Goal: Task Accomplishment & Management: Complete application form

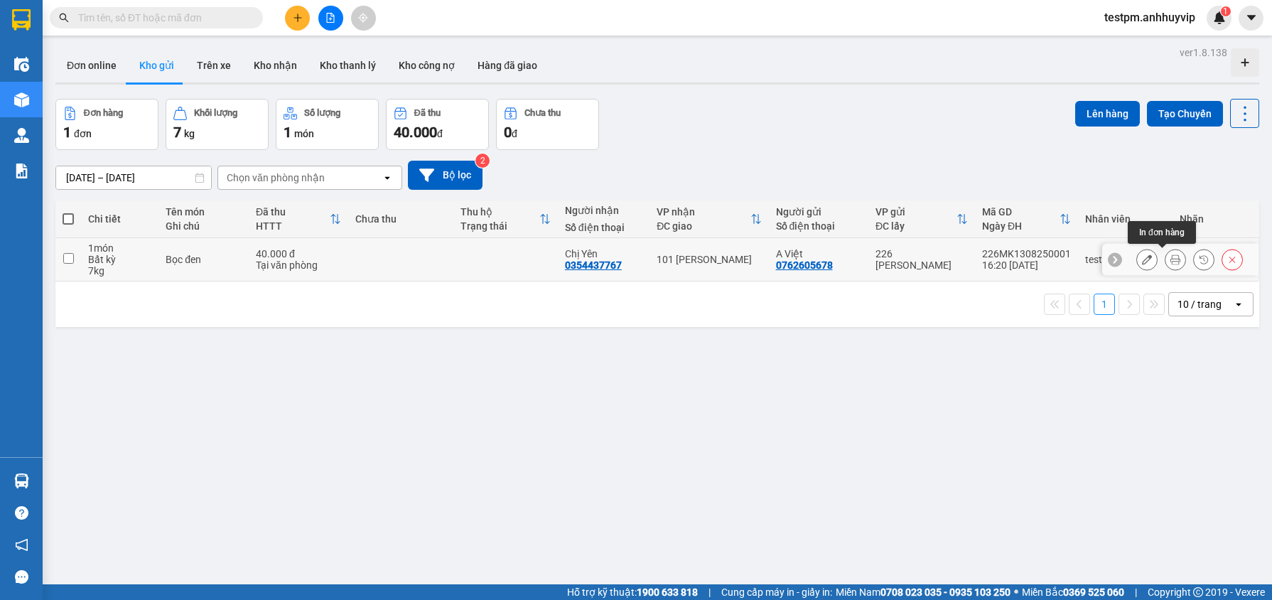
click at [1167, 264] on button at bounding box center [1176, 259] width 20 height 25
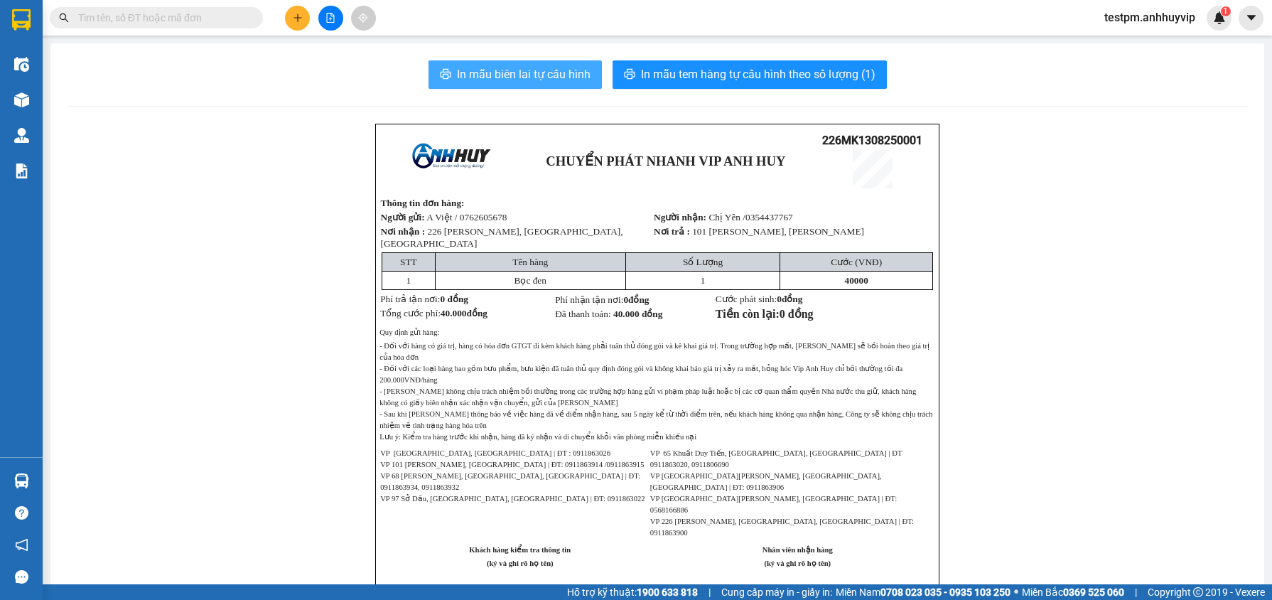
click at [554, 73] on span "In mẫu biên lai tự cấu hình" at bounding box center [524, 74] width 134 height 18
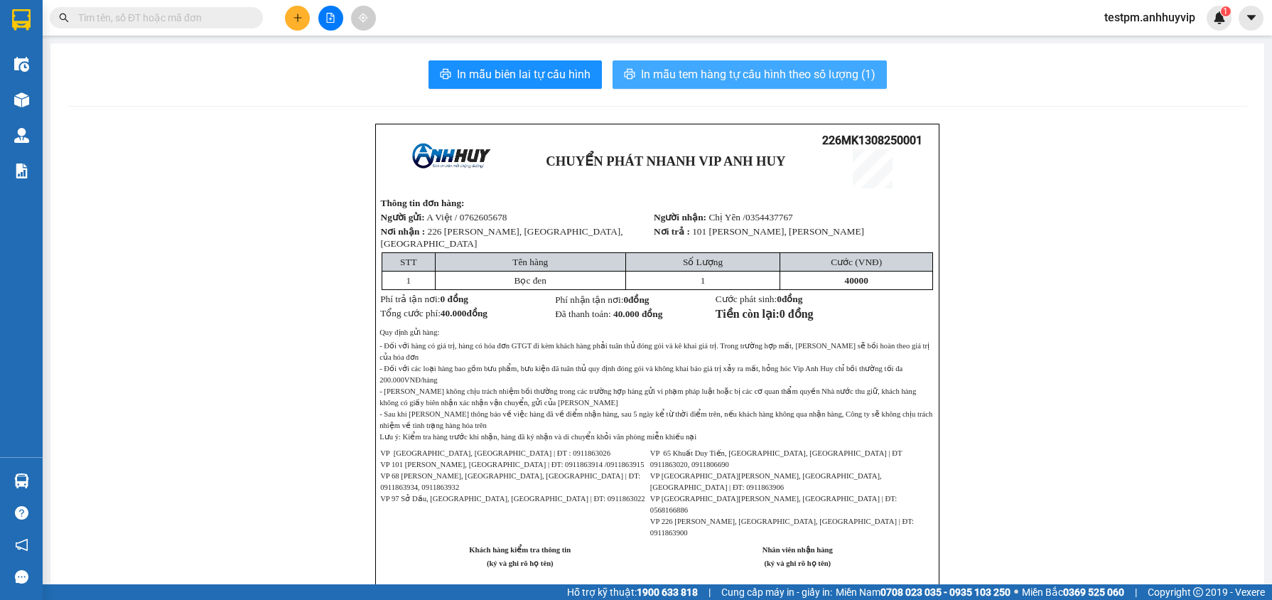
click at [815, 87] on button "In mẫu tem hàng tự cấu hình theo số lượng (1)" at bounding box center [750, 74] width 274 height 28
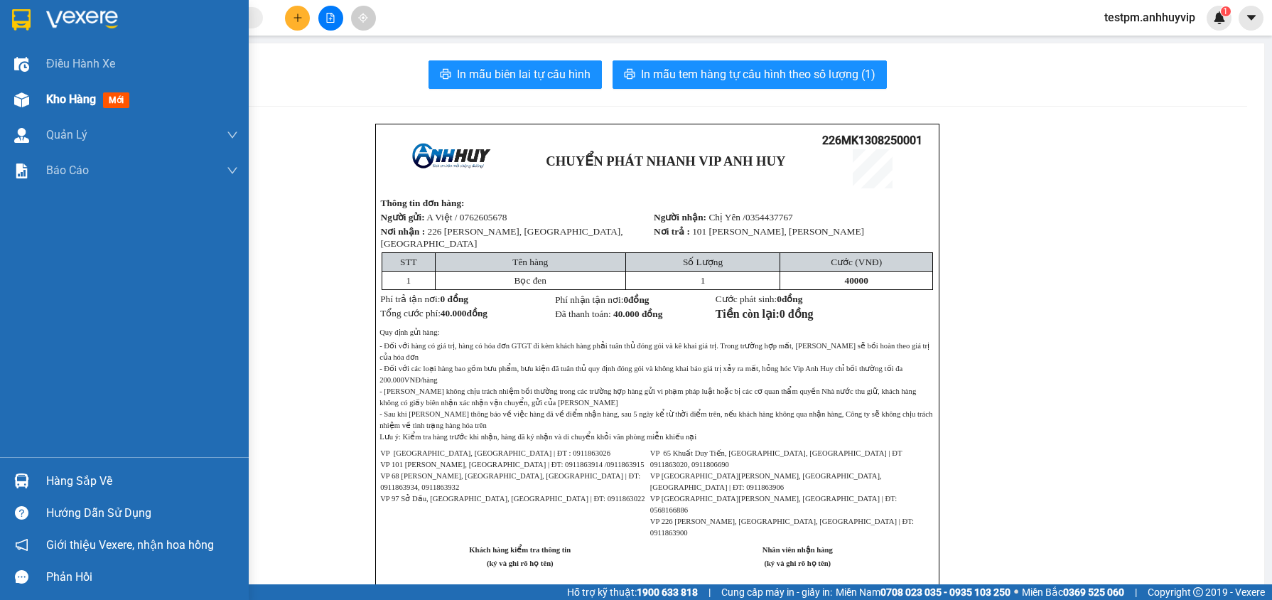
click at [23, 98] on img at bounding box center [21, 99] width 15 height 15
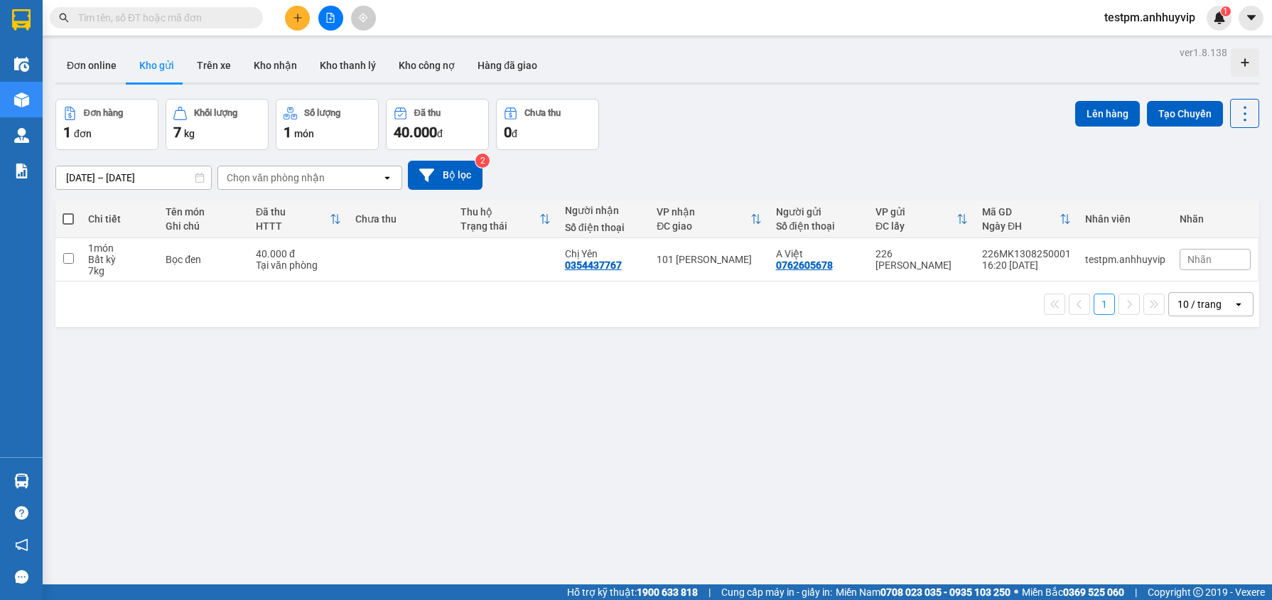
click at [1236, 28] on div "testpm.anhhuyvip 1" at bounding box center [1182, 18] width 179 height 25
click at [1243, 23] on button at bounding box center [1251, 18] width 25 height 25
click at [1154, 24] on span "testpm.anhhuyvip" at bounding box center [1150, 18] width 114 height 18
click at [1125, 52] on li "Đăng xuất" at bounding box center [1148, 44] width 118 height 23
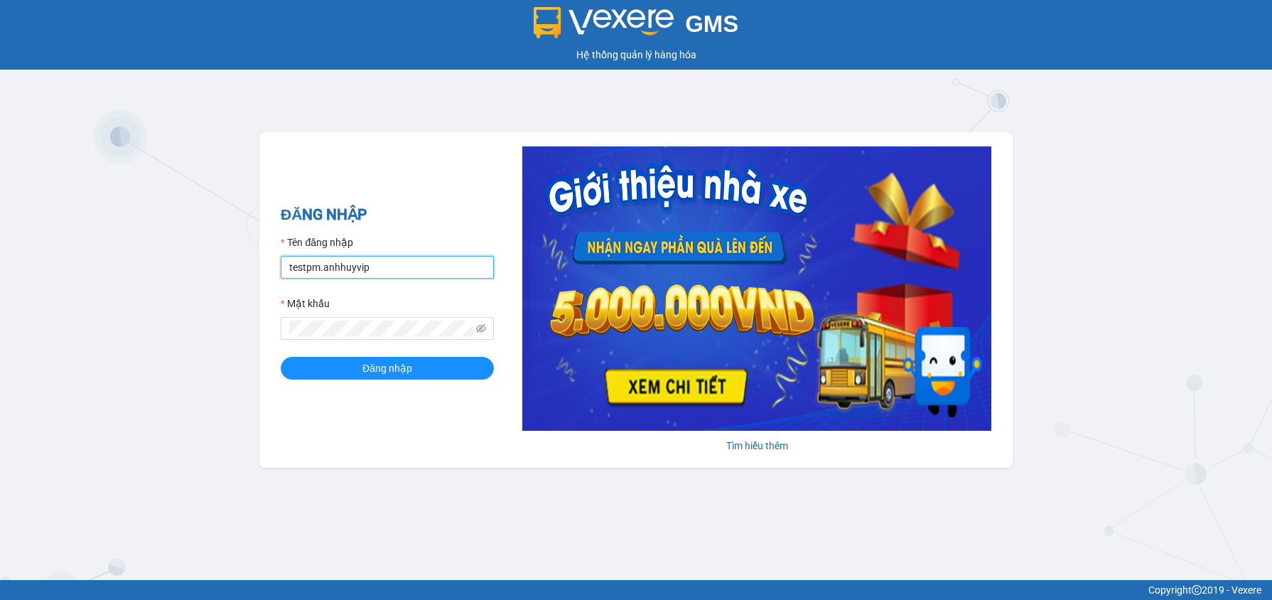
drag, startPoint x: 363, startPoint y: 271, endPoint x: 284, endPoint y: 262, distance: 78.7
click at [284, 262] on input "testpm.anhhuyvip" at bounding box center [387, 267] width 213 height 23
click at [355, 263] on input "testpm.anhhuyvip" at bounding box center [387, 267] width 213 height 23
drag, startPoint x: 381, startPoint y: 263, endPoint x: 272, endPoint y: 260, distance: 108.8
click at [272, 260] on div "ĐĂNG NHẬP Tên đăng nhập testpm.anhhuyvip Mật khẩu Đăng nhập Tìm hiểu thêm" at bounding box center [636, 300] width 754 height 336
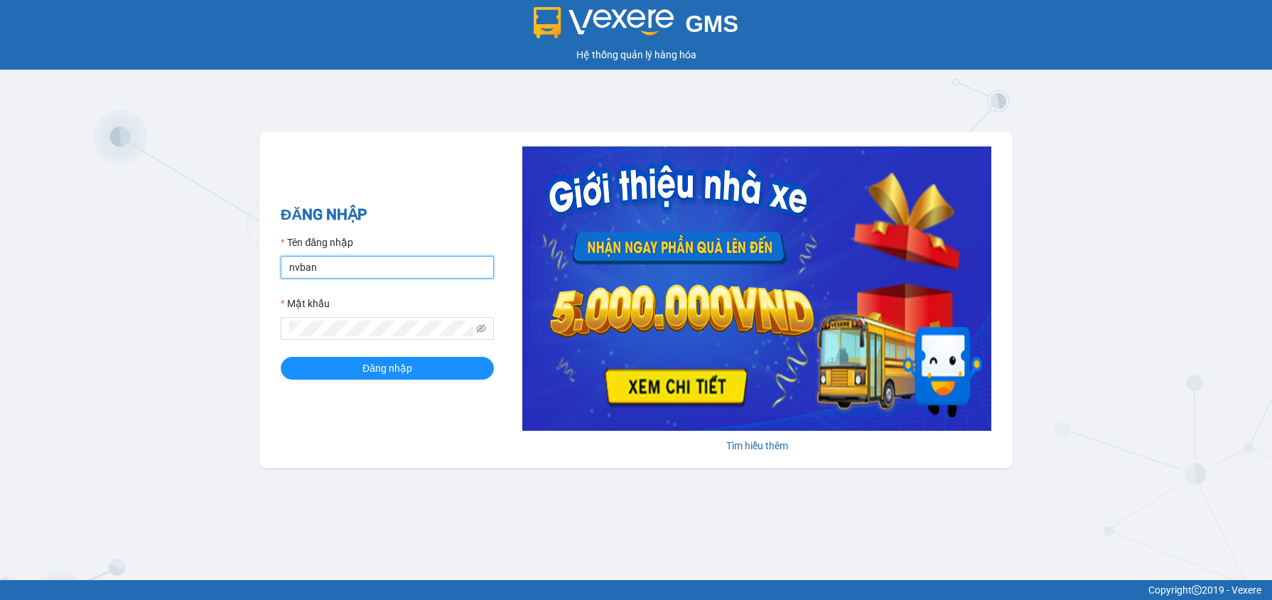
type input "nvbanve.vananh"
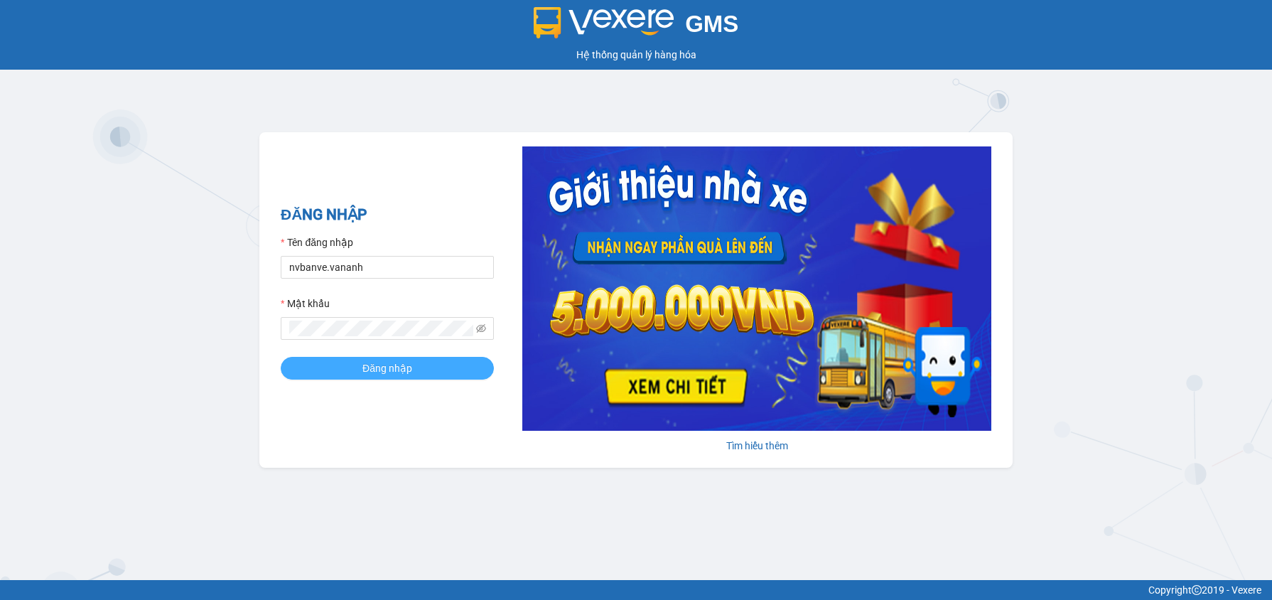
click at [382, 378] on button "Đăng nhập" at bounding box center [387, 368] width 213 height 23
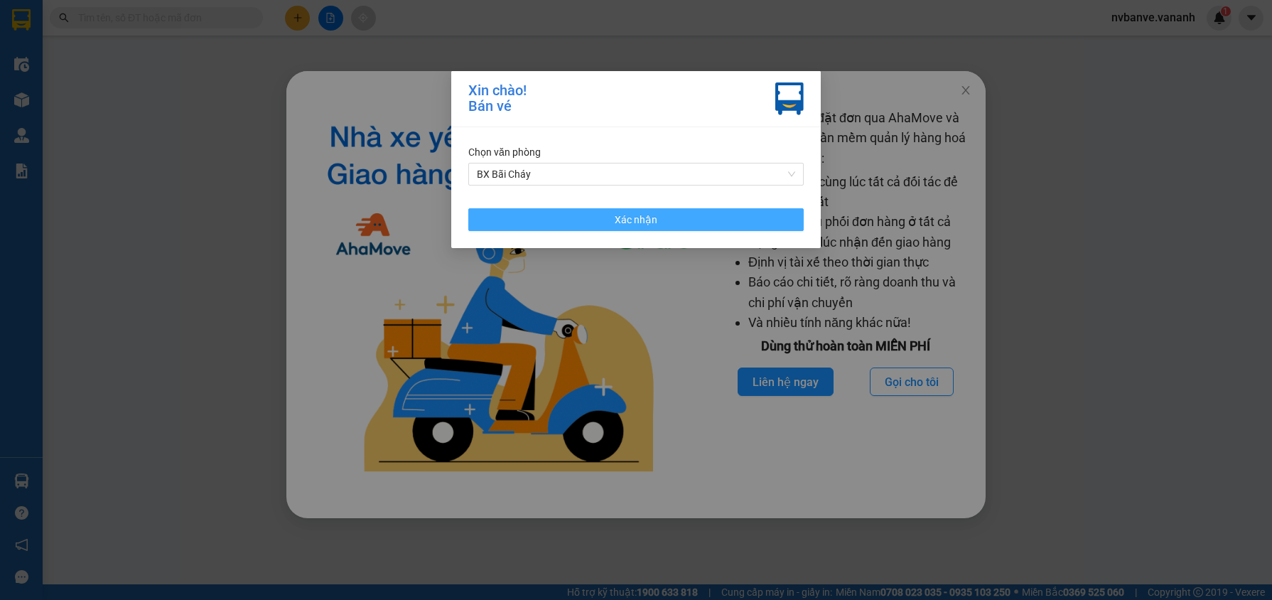
click at [612, 223] on button "Xác nhận" at bounding box center [636, 219] width 336 height 23
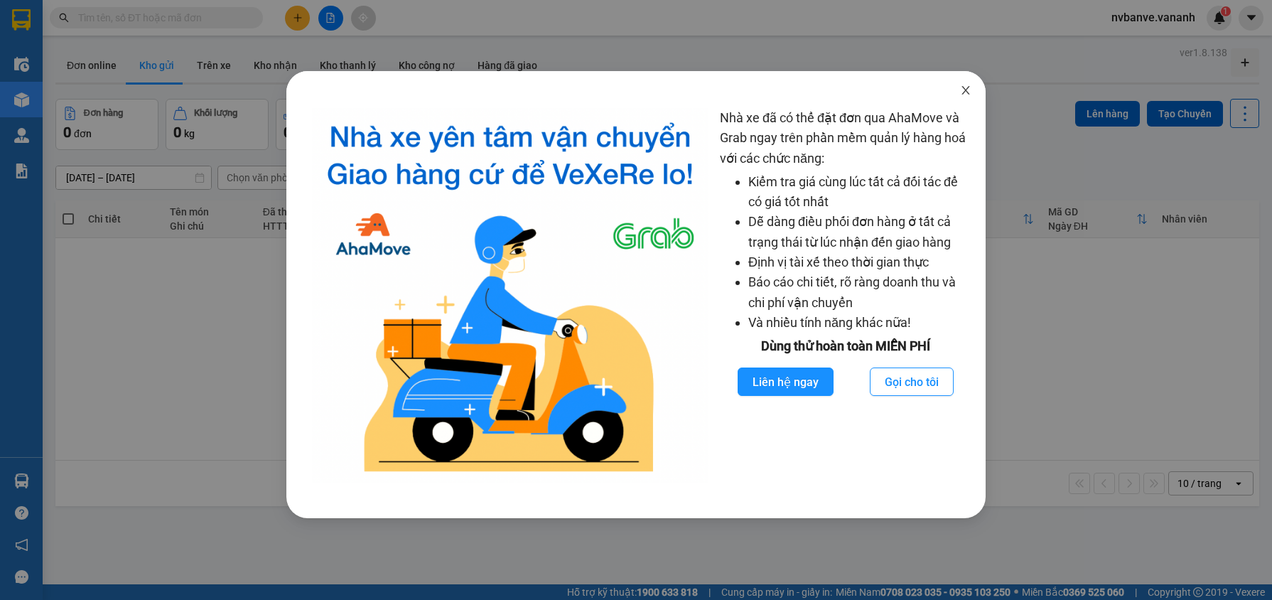
click at [964, 93] on icon "close" at bounding box center [967, 90] width 8 height 9
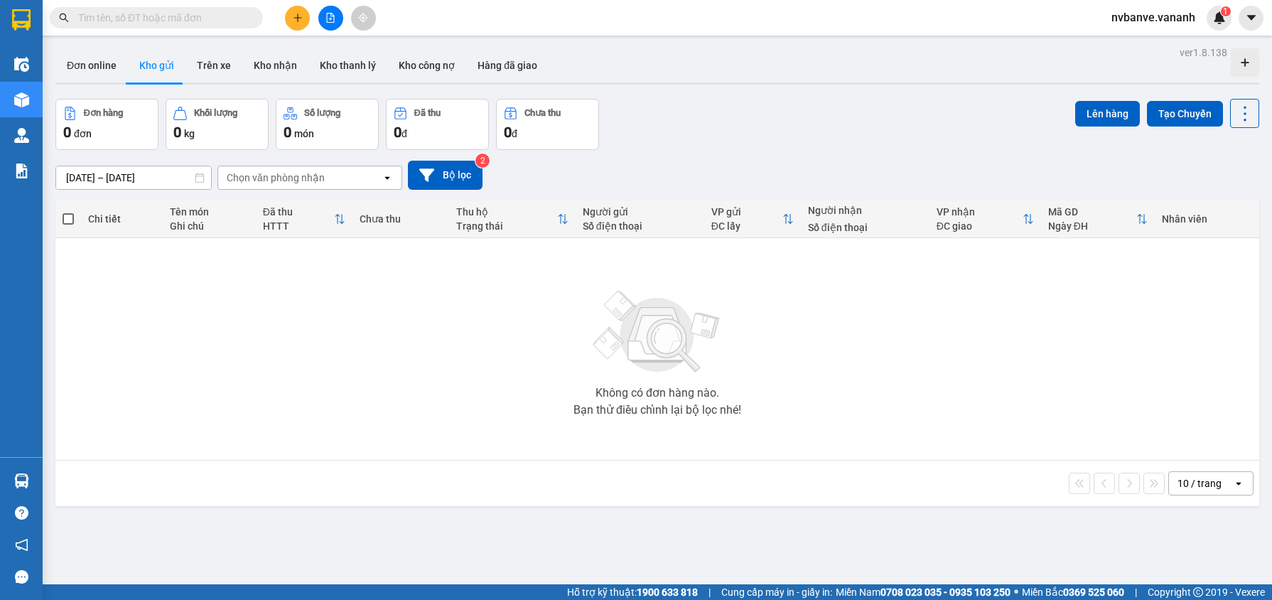
click at [298, 21] on icon "plus" at bounding box center [298, 18] width 10 height 10
click at [310, 42] on div "Tạo đơn hàng" at bounding box center [347, 53] width 107 height 27
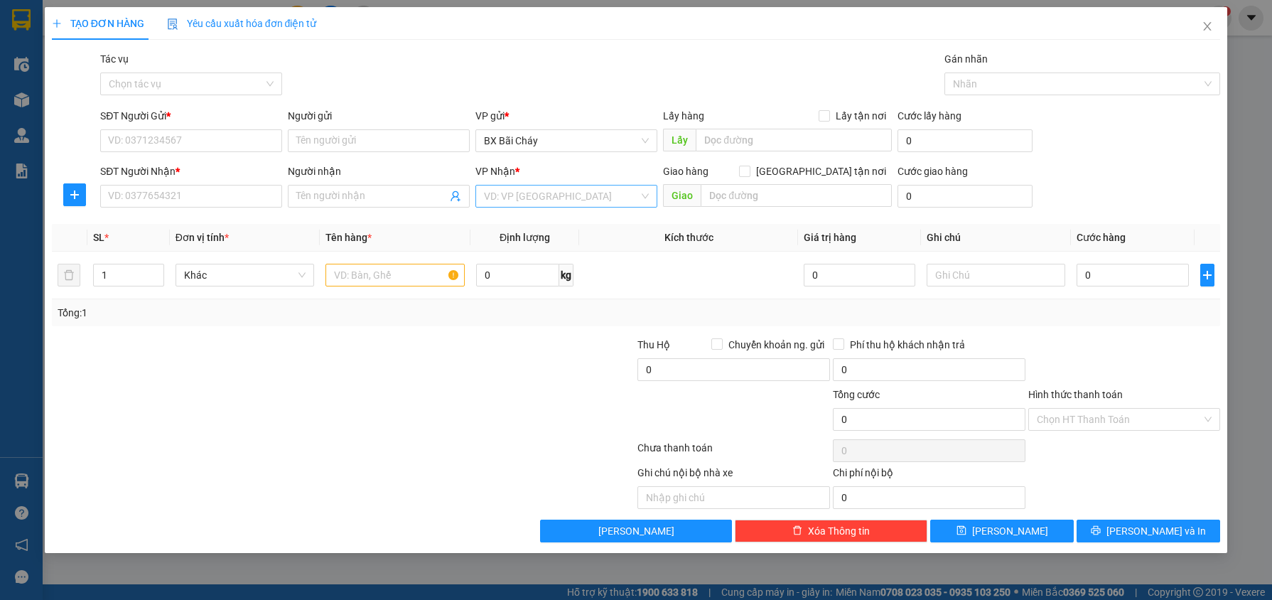
click at [588, 203] on input "search" at bounding box center [561, 196] width 155 height 21
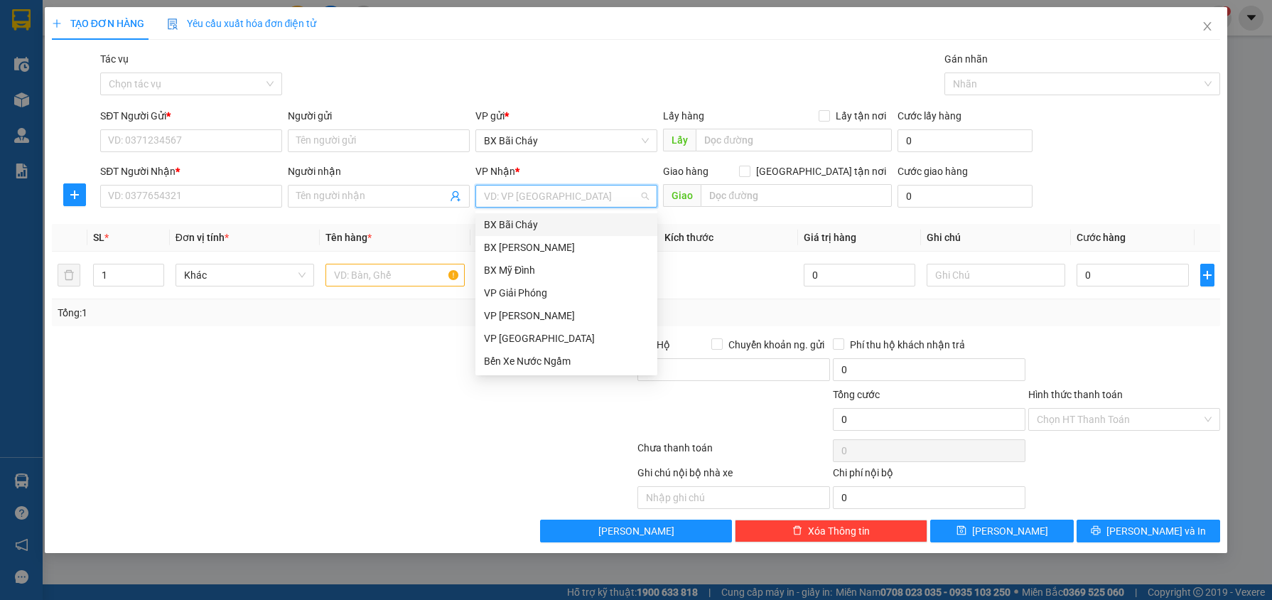
click at [586, 219] on div "BX Bãi Cháy" at bounding box center [566, 225] width 165 height 16
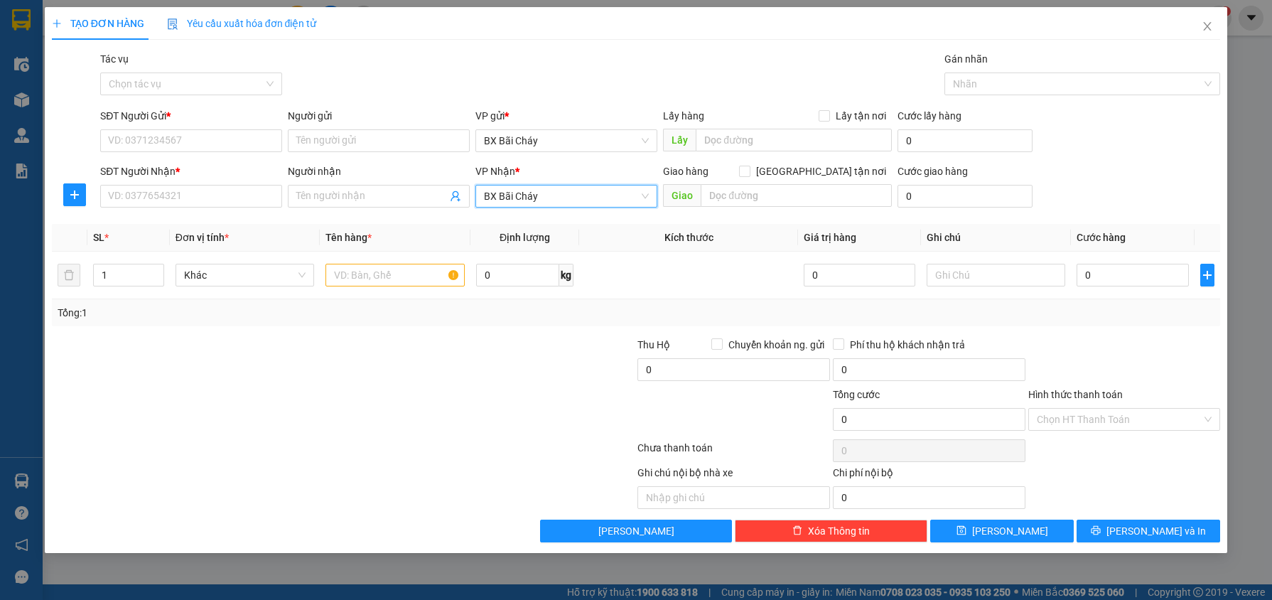
click at [585, 198] on span "BX Bãi Cháy" at bounding box center [566, 196] width 165 height 21
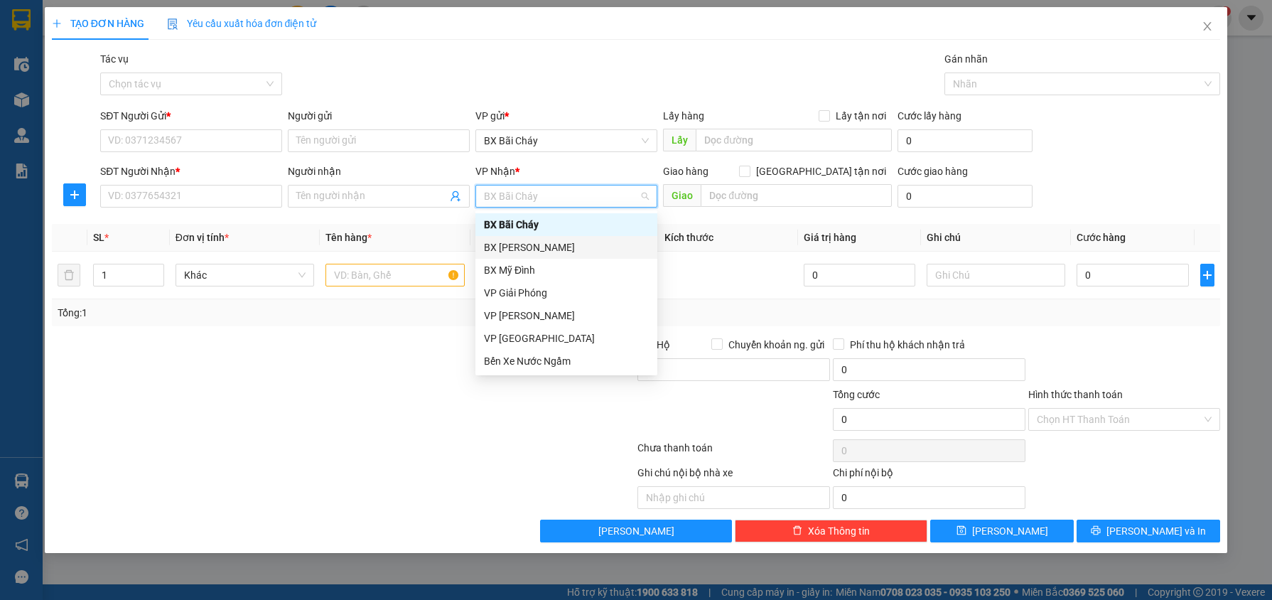
click at [564, 245] on div "BX Gia Lâm" at bounding box center [566, 248] width 165 height 16
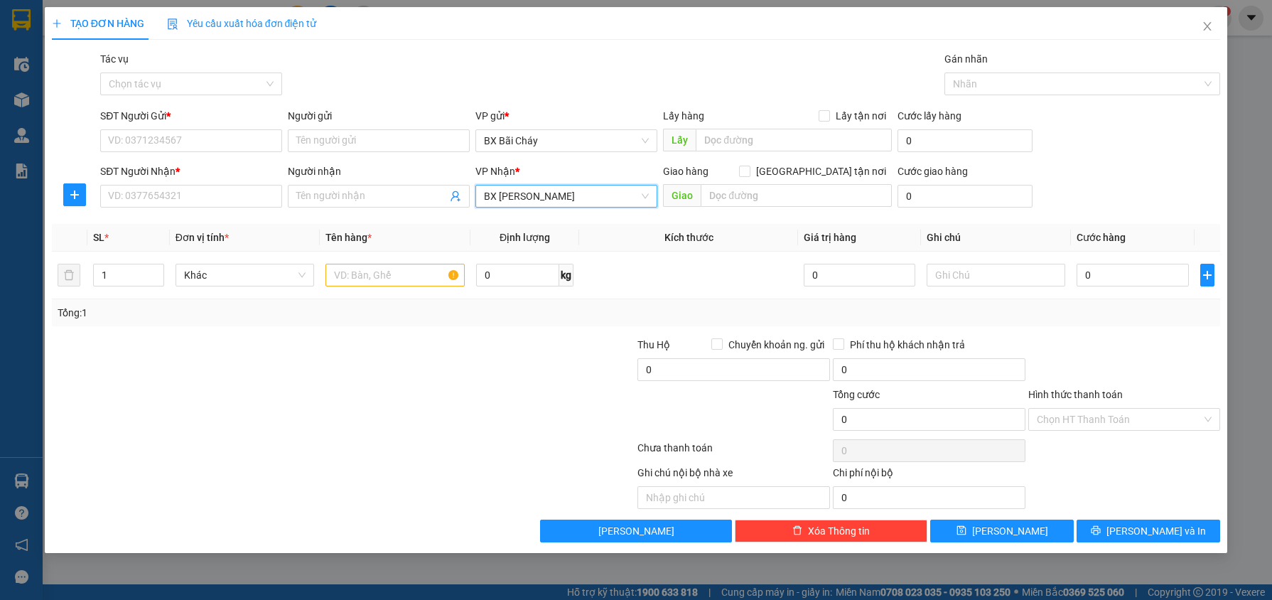
click at [572, 193] on span "BX Gia Lâm" at bounding box center [566, 196] width 165 height 21
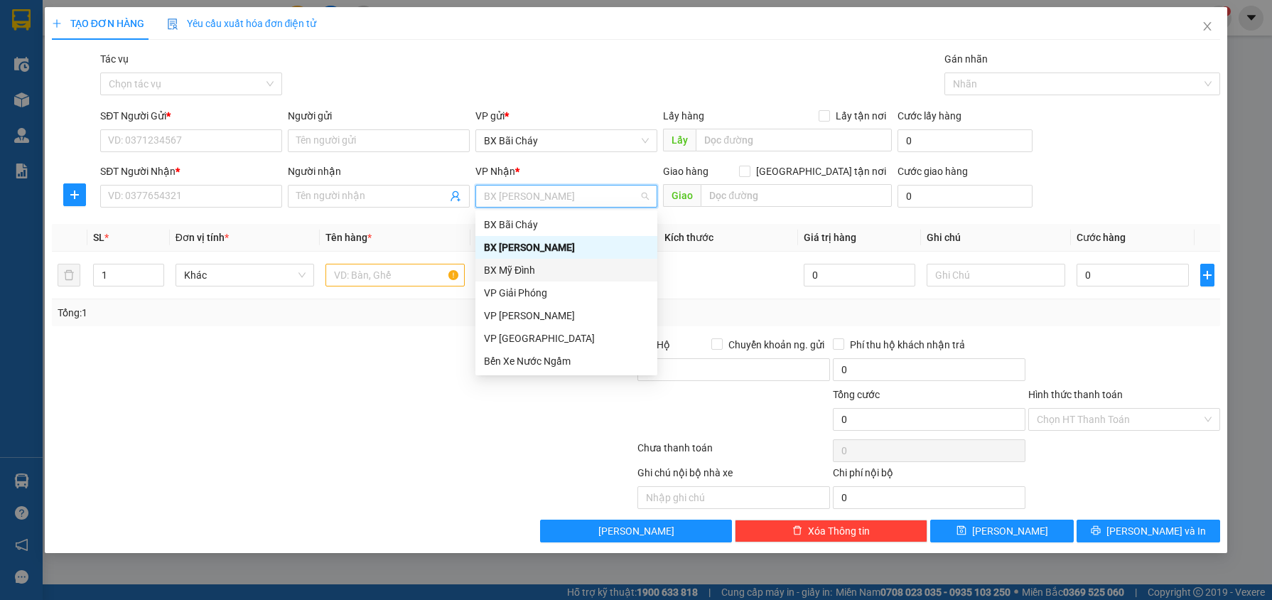
click at [577, 267] on div "BX Mỹ Đình" at bounding box center [566, 270] width 165 height 16
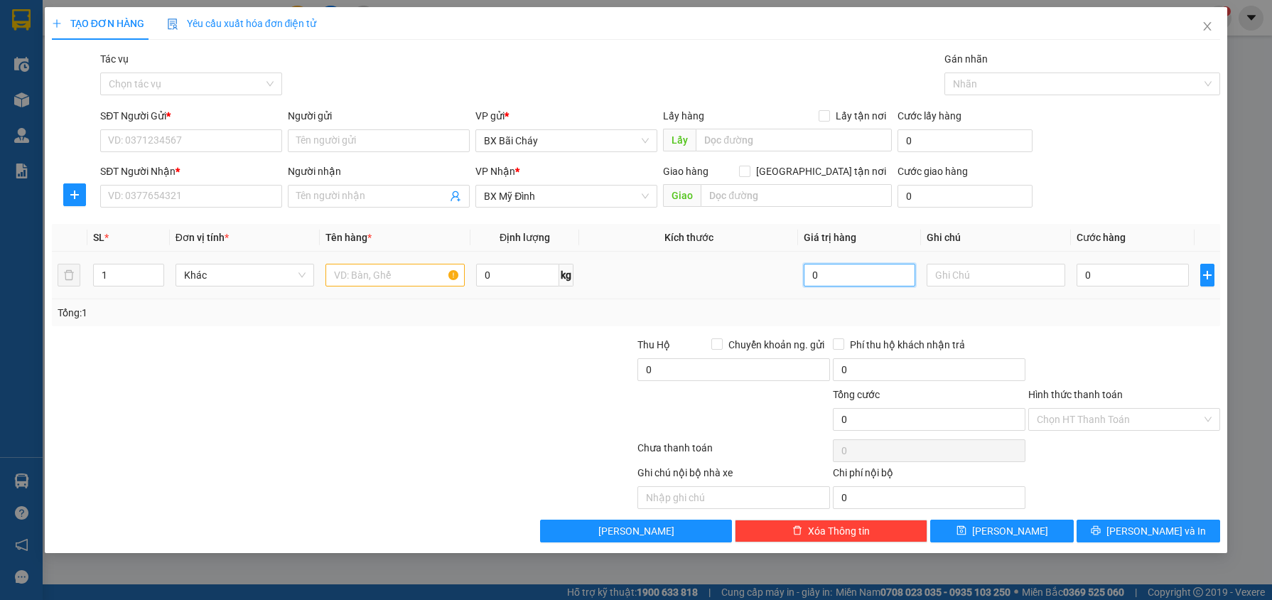
click at [857, 264] on input "0" at bounding box center [860, 275] width 112 height 23
click at [389, 280] on input "text" at bounding box center [395, 275] width 139 height 23
type input "ssfd"
click at [707, 287] on td at bounding box center [688, 276] width 219 height 48
click at [713, 265] on td at bounding box center [688, 276] width 219 height 48
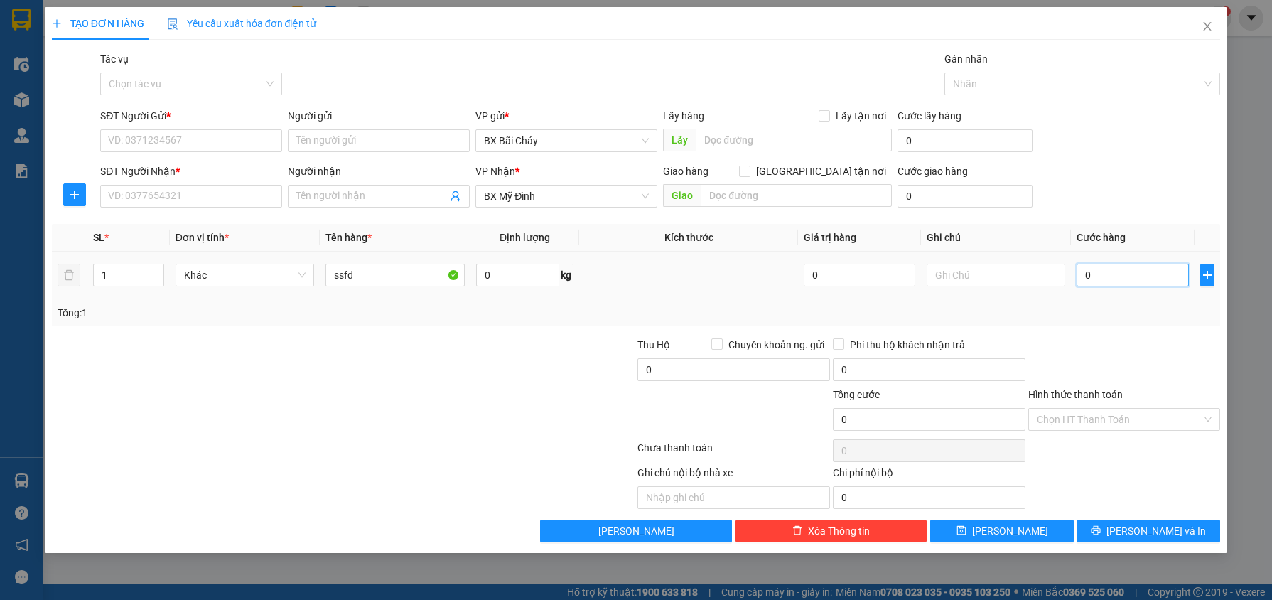
click at [1089, 264] on input "0" at bounding box center [1133, 275] width 112 height 23
click at [1109, 275] on input "0" at bounding box center [1133, 275] width 112 height 23
type input "05"
type input "5"
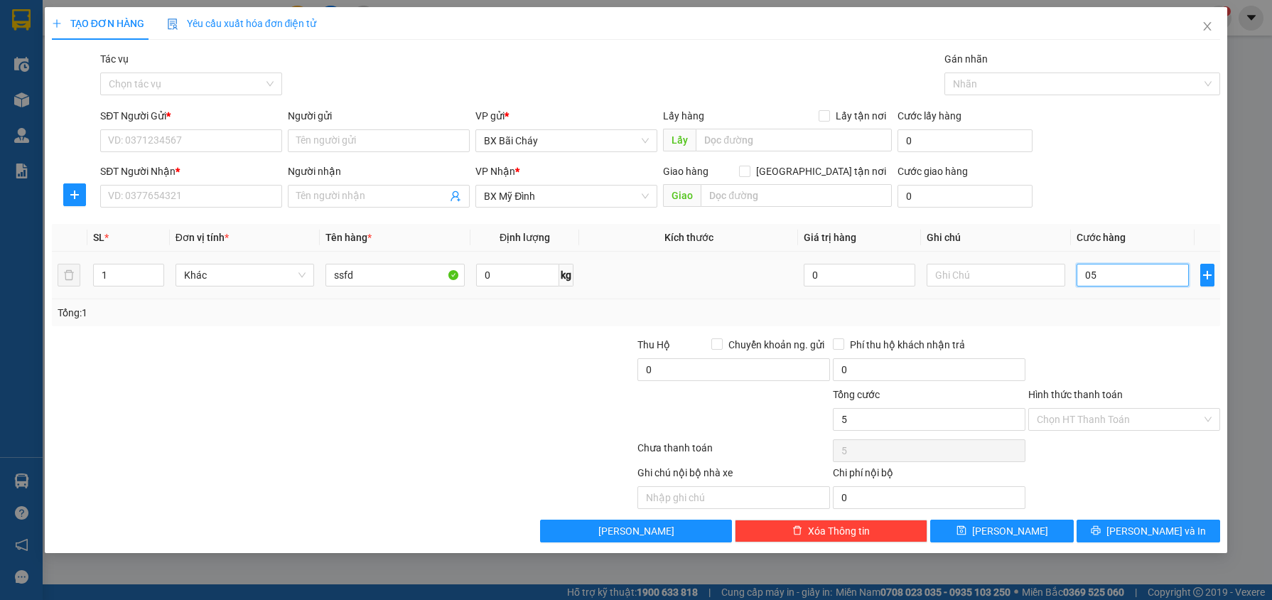
type input "050"
type input "50"
type input "50.000"
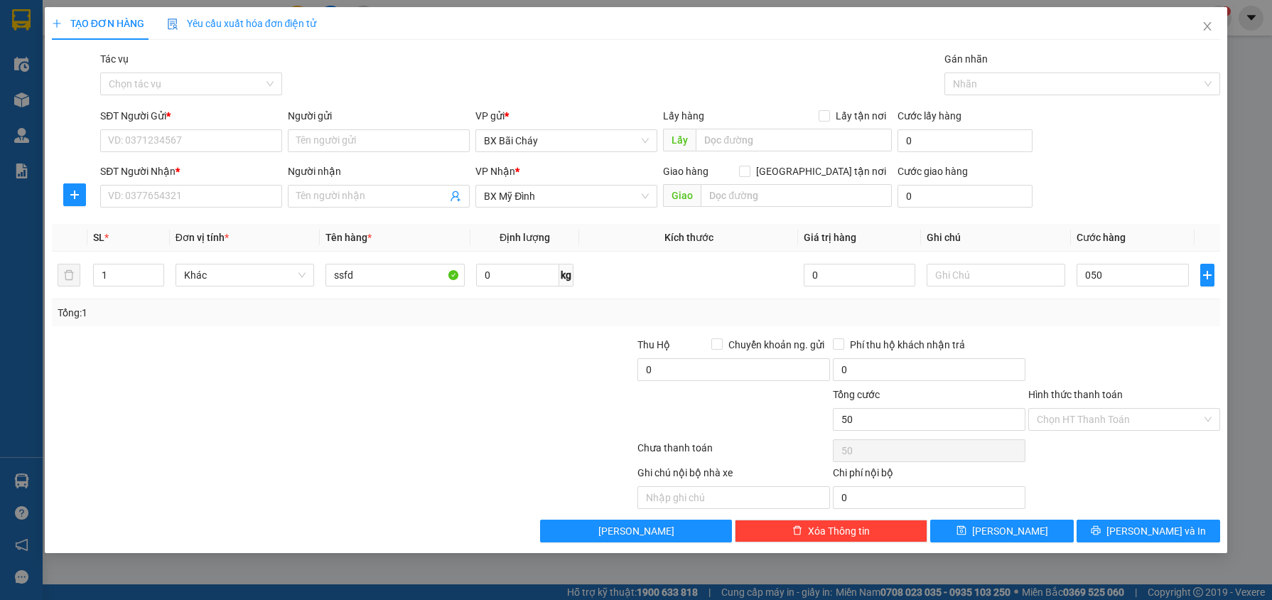
type input "50.000"
drag, startPoint x: 1070, startPoint y: 323, endPoint x: 1050, endPoint y: 347, distance: 30.8
click at [1070, 323] on div "Tổng: 1" at bounding box center [636, 312] width 1169 height 27
click at [1211, 16] on span "Close" at bounding box center [1208, 27] width 40 height 40
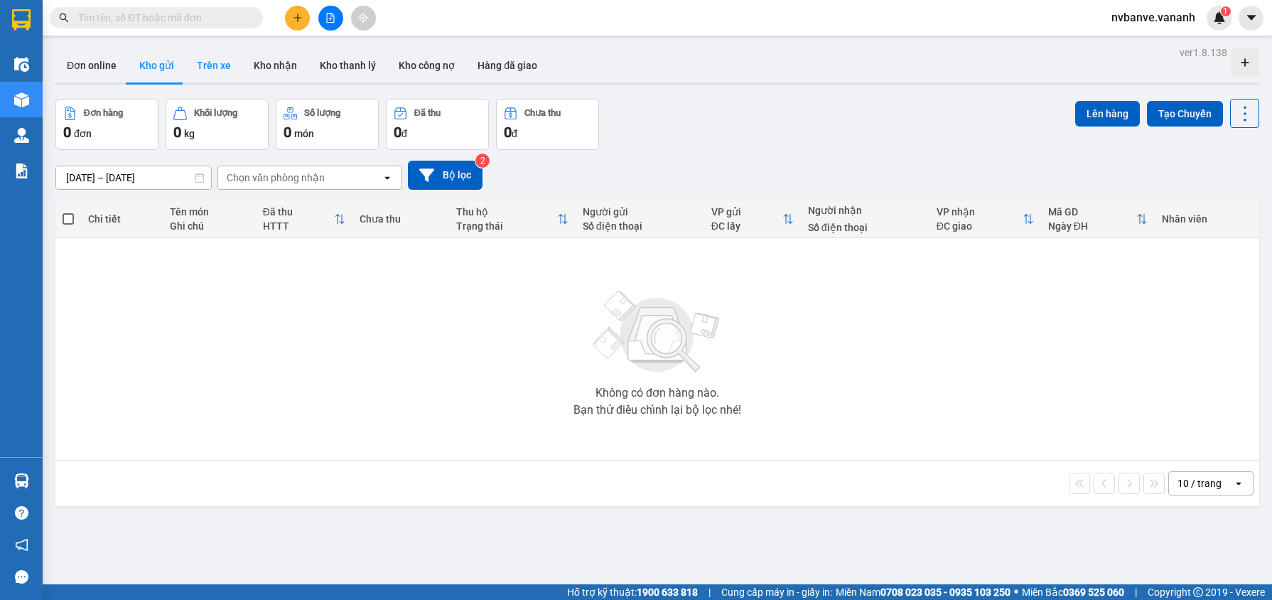
click at [210, 67] on button "Trên xe" at bounding box center [214, 65] width 57 height 34
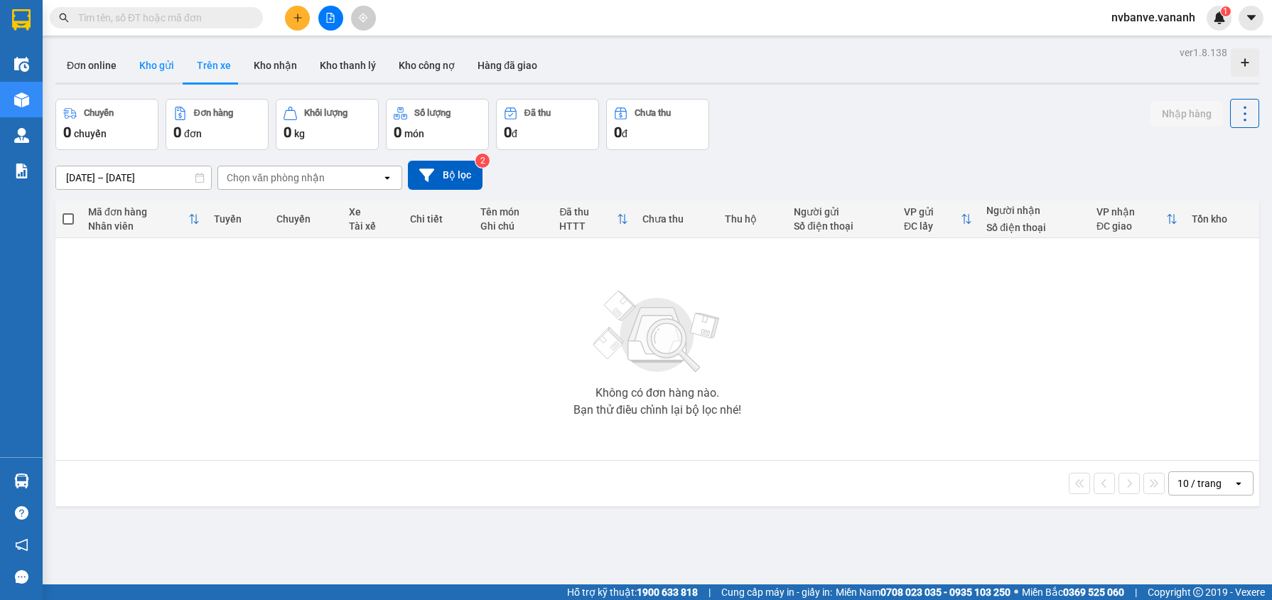
click at [132, 68] on button "Kho gửi" at bounding box center [157, 65] width 58 height 34
